Goal: Task Accomplishment & Management: Complete application form

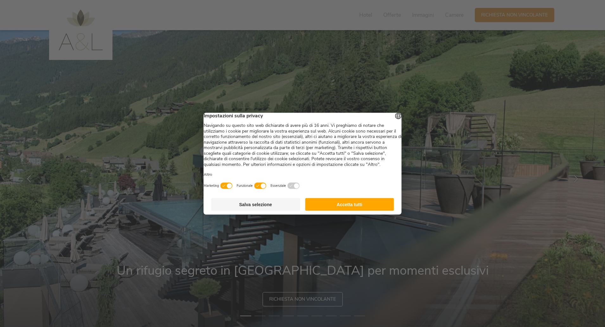
click at [328, 209] on button "Accetta tutti" at bounding box center [349, 204] width 89 height 13
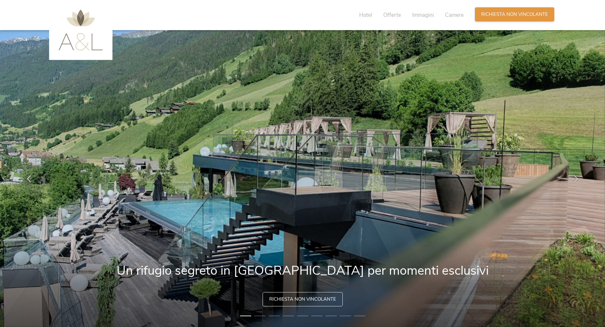
click at [508, 19] on div "Richiesta [PERSON_NAME] non vincolante" at bounding box center [515, 14] width 80 height 14
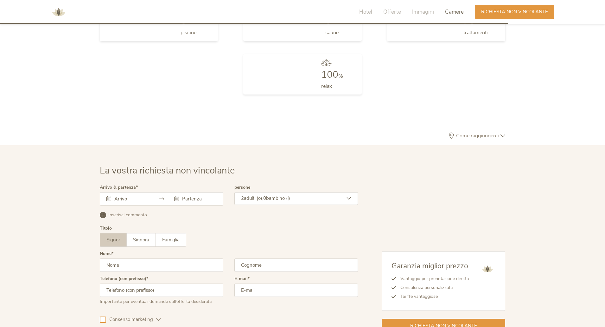
scroll to position [1909, 0]
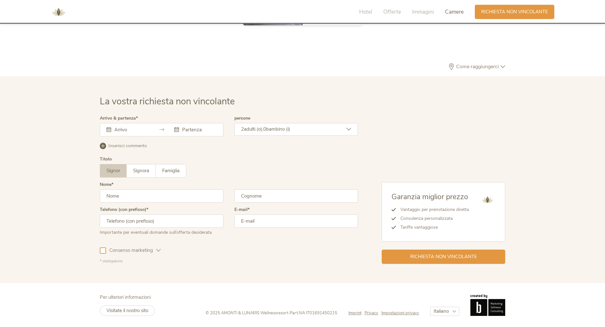
click at [155, 132] on div at bounding box center [162, 129] width 124 height 13
click at [172, 131] on div at bounding box center [162, 129] width 124 height 13
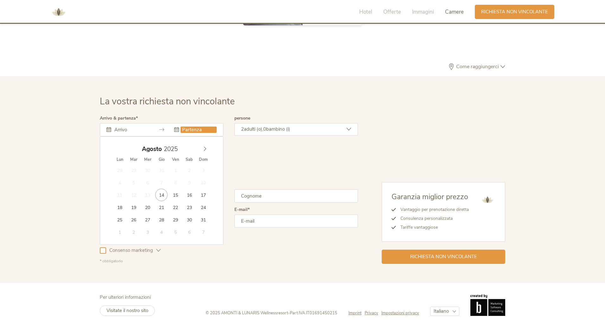
click at [185, 131] on input "text" at bounding box center [199, 129] width 36 height 6
click at [205, 150] on icon at bounding box center [205, 148] width 4 height 4
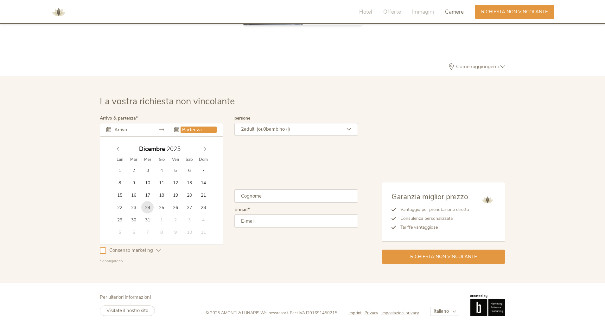
type input "[DATE]"
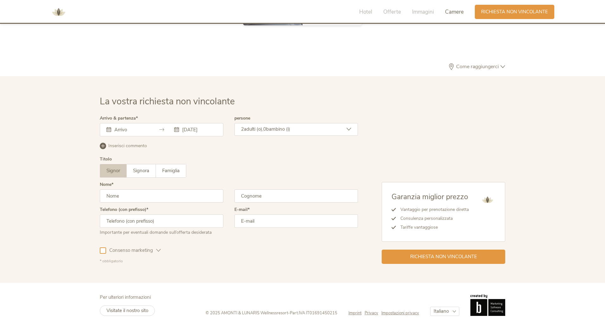
click at [290, 131] on span "bambino (i)" at bounding box center [278, 129] width 24 height 6
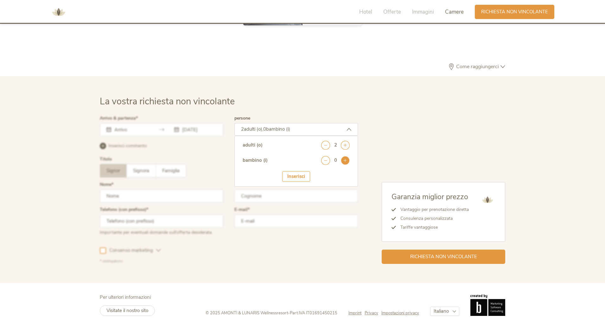
click at [345, 163] on icon at bounding box center [345, 160] width 9 height 9
click at [344, 162] on icon at bounding box center [345, 160] width 9 height 9
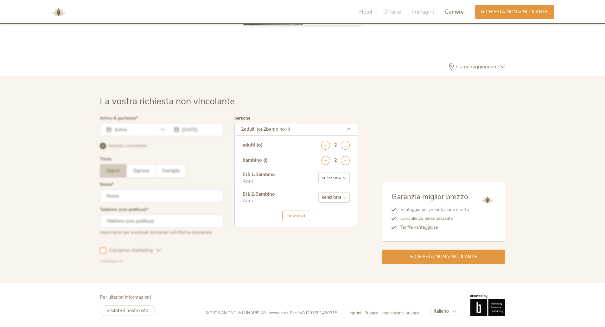
click at [335, 179] on select "seleziona 0 1 2 3 4 5 6 7 8 9 10 11 12 13 14 15 16 17" at bounding box center [333, 177] width 31 height 10
select select "11"
click at [318, 172] on select "seleziona 0 1 2 3 4 5 6 7 8 9 10 11 12 13 14 15 16 17" at bounding box center [333, 177] width 31 height 10
click at [335, 200] on select "seleziona 0 1 2 3 4 5 6 7 8 9 10 11 12 13 14 15 16 17" at bounding box center [333, 197] width 31 height 10
select select "13"
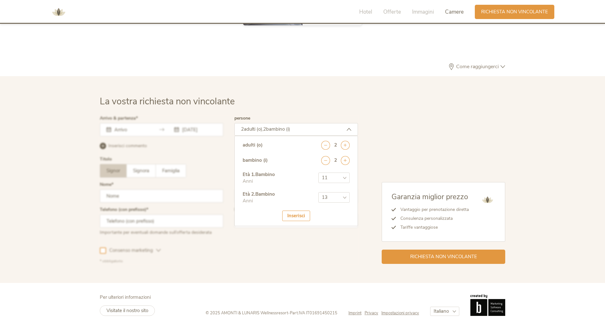
click at [318, 192] on select "seleziona 0 1 2 3 4 5 6 7 8 9 10 11 12 13 14 15 16 17" at bounding box center [333, 197] width 31 height 10
click at [300, 216] on div "Inserisci" at bounding box center [296, 215] width 28 height 10
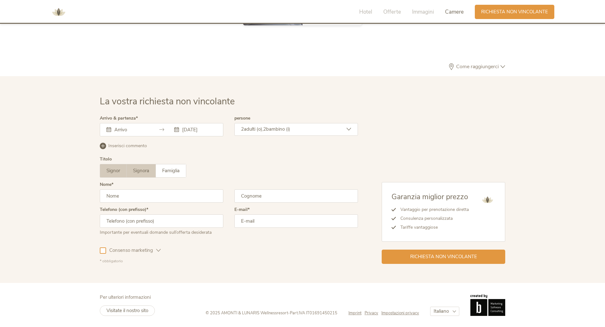
click at [152, 174] on label "Signora" at bounding box center [141, 170] width 29 height 13
click at [167, 173] on span "Famiglia" at bounding box center [170, 170] width 17 height 6
click at [134, 172] on span "Signora" at bounding box center [141, 170] width 16 height 6
click at [142, 196] on input "text" at bounding box center [162, 195] width 124 height 13
type input "[PERSON_NAME]"
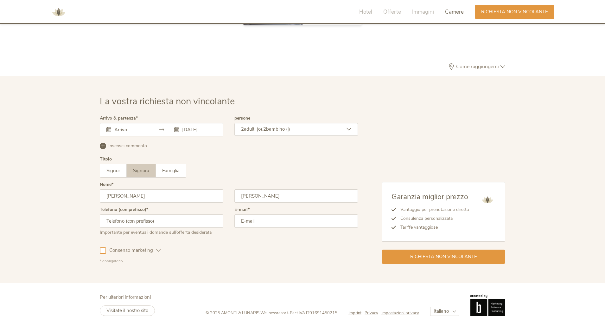
type input "[PERSON_NAME]"
type input "00393762472655"
type input "[EMAIL_ADDRESS][DOMAIN_NAME]"
